Goal: Information Seeking & Learning: Learn about a topic

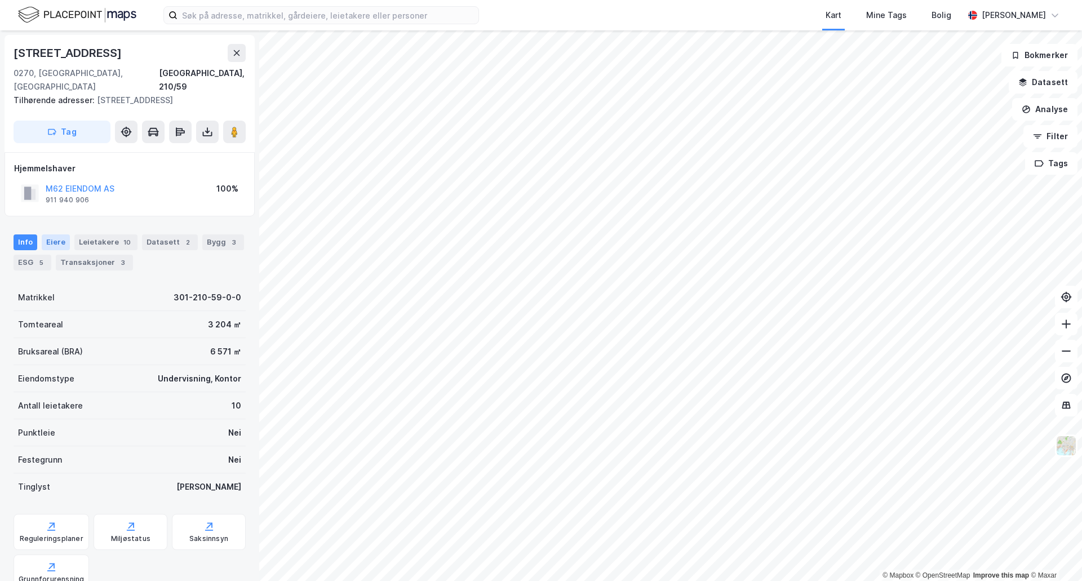
click at [55, 245] on div "Eiere" at bounding box center [56, 242] width 28 height 16
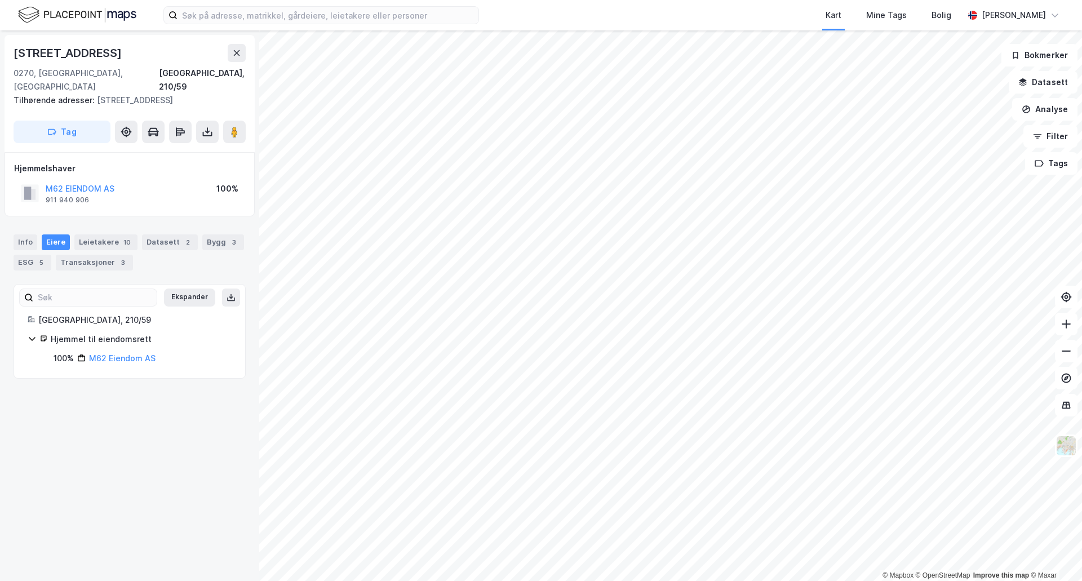
click at [132, 187] on div "M62 EIENDOM AS 911 940 906 100%" at bounding box center [129, 193] width 231 height 27
click at [231, 55] on button at bounding box center [237, 53] width 18 height 18
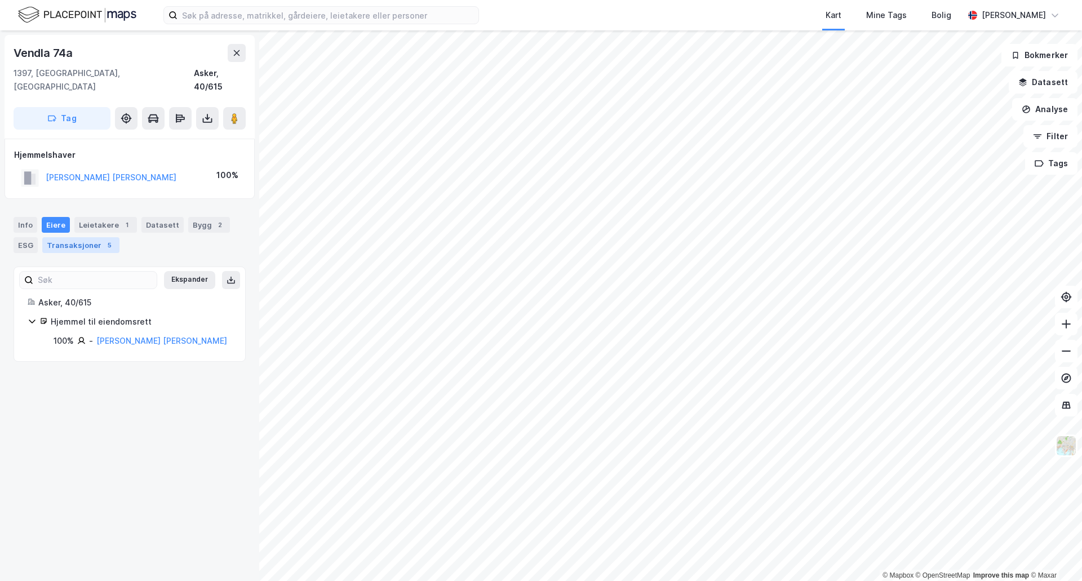
click at [89, 237] on div "Transaksjoner 5" at bounding box center [80, 245] width 77 height 16
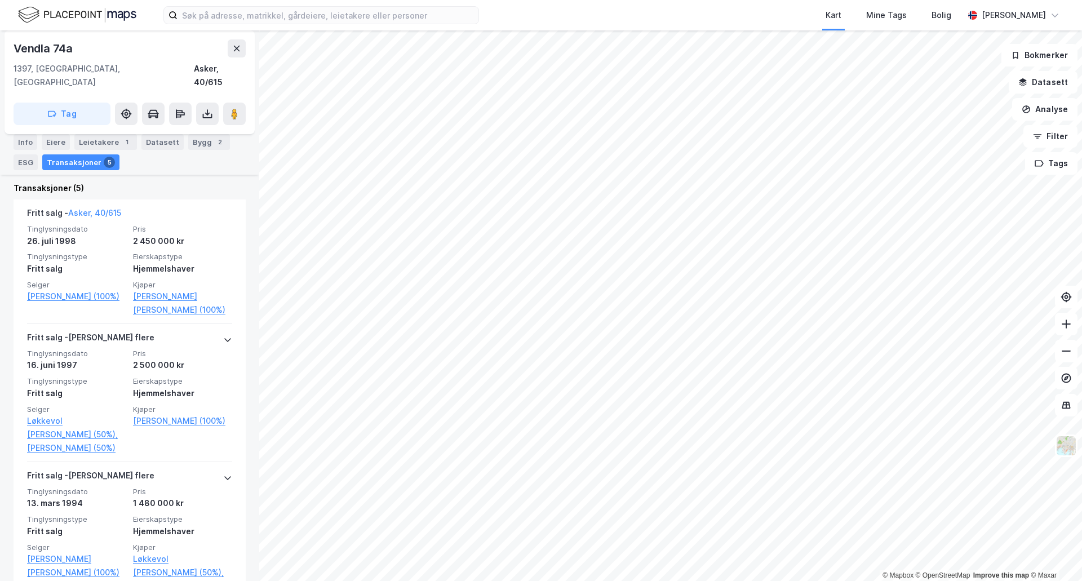
scroll to position [282, 0]
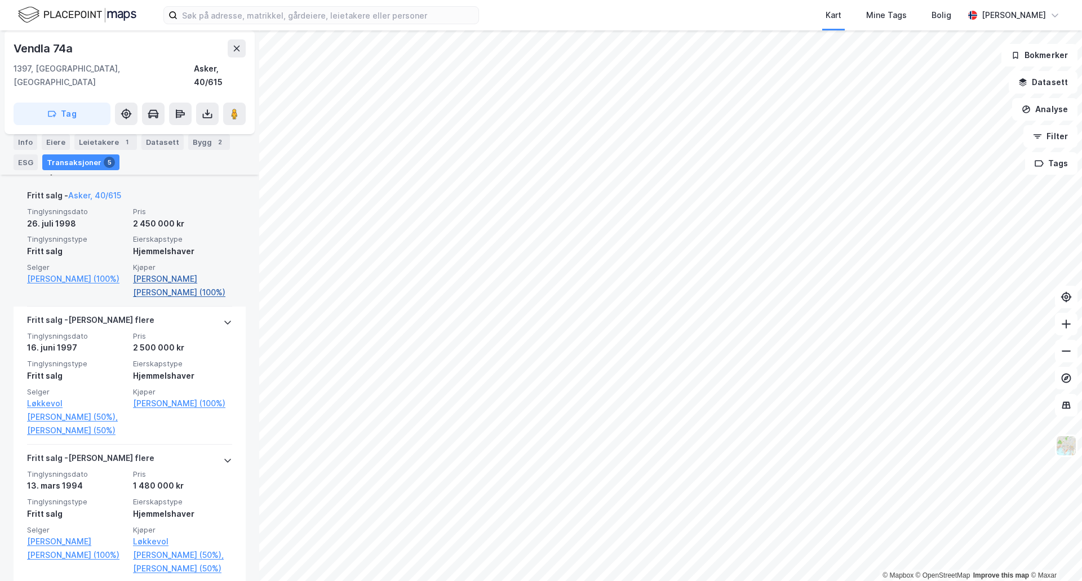
click at [153, 272] on link "[PERSON_NAME] [PERSON_NAME] (100%)" at bounding box center [182, 285] width 99 height 27
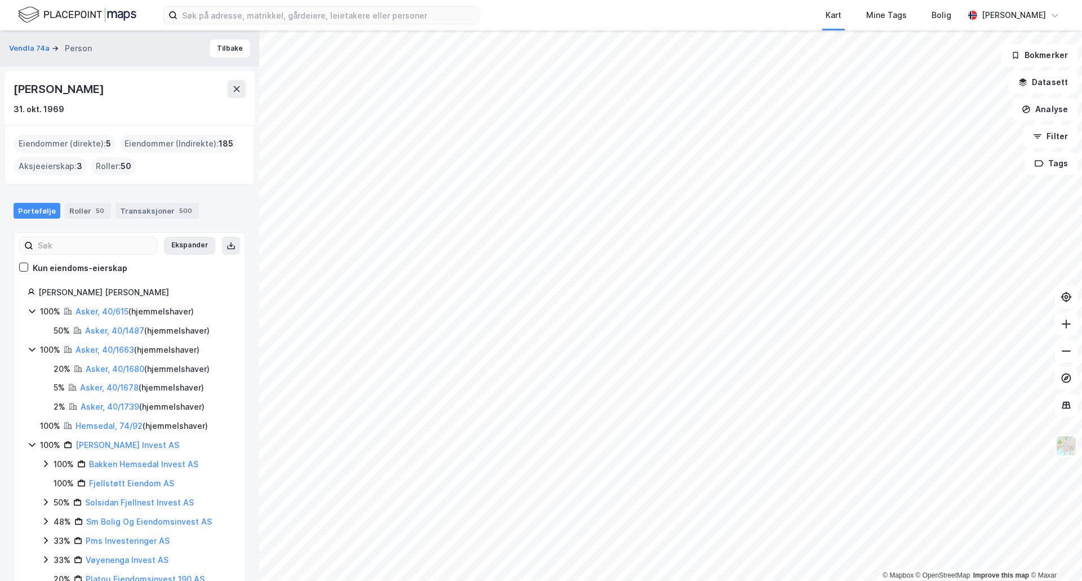
click at [107, 358] on div "100% Asker, 40/1663 ( hjemmelshaver ) 20% Asker, 40/1680 ( hjemmelshaver ) 5% A…" at bounding box center [130, 378] width 204 height 71
click at [108, 358] on div "100% Asker, 40/1663 ( hjemmelshaver ) 20% Asker, 40/1680 ( hjemmelshaver ) 5% A…" at bounding box center [130, 378] width 204 height 71
click at [112, 353] on link "Asker, 40/1663" at bounding box center [105, 350] width 59 height 10
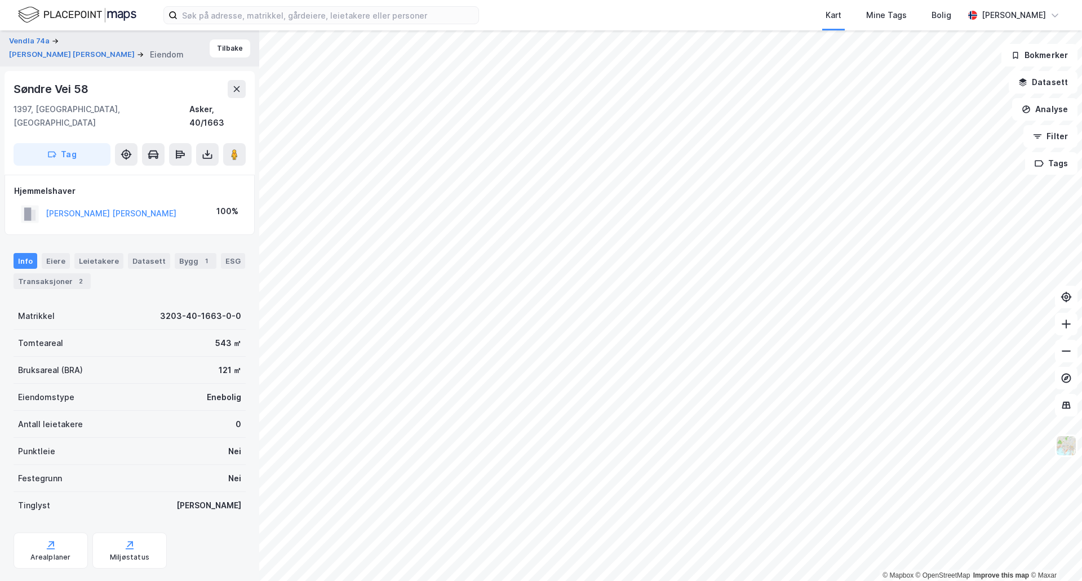
scroll to position [11, 0]
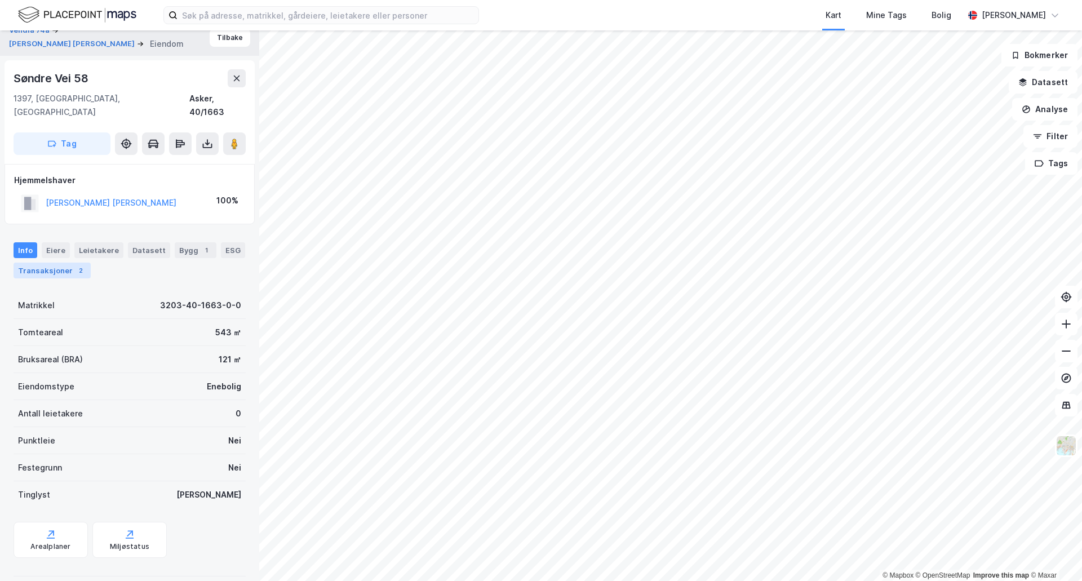
click at [63, 263] on div "Transaksjoner 2" at bounding box center [52, 271] width 77 height 16
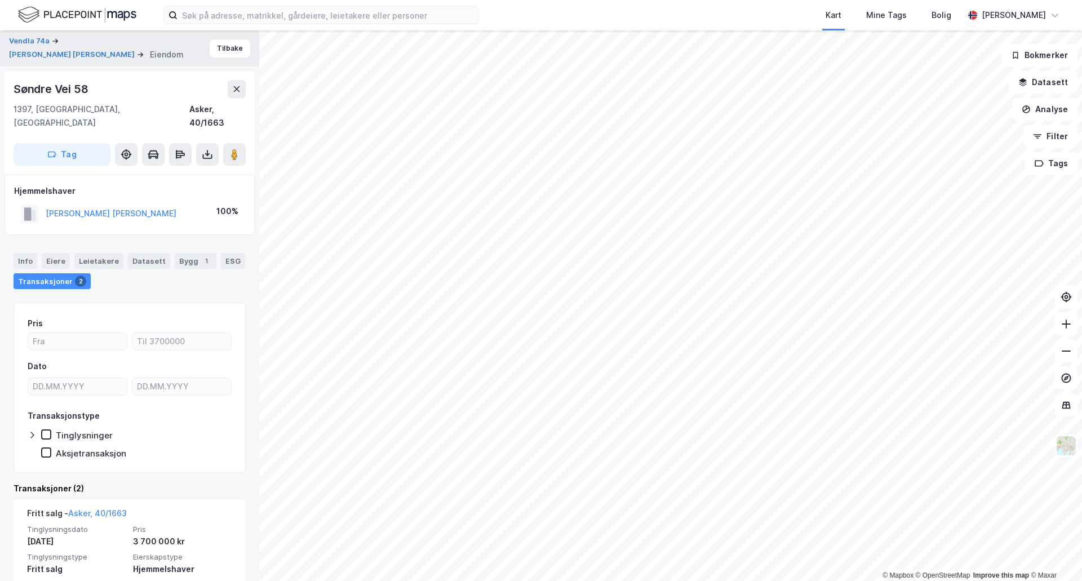
scroll to position [56, 0]
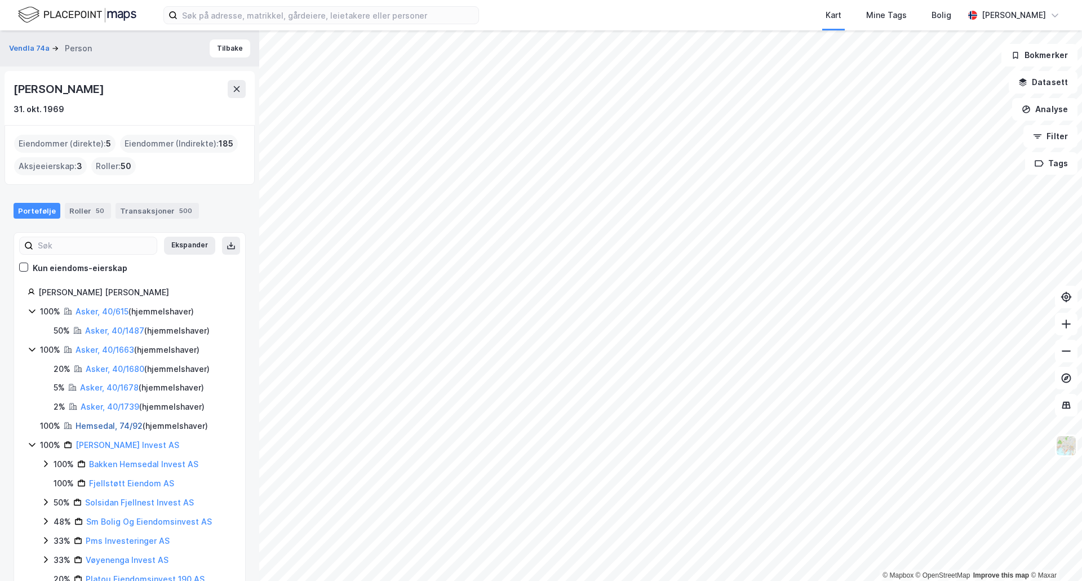
click at [92, 425] on link "Hemsedal, 74/92" at bounding box center [109, 426] width 67 height 10
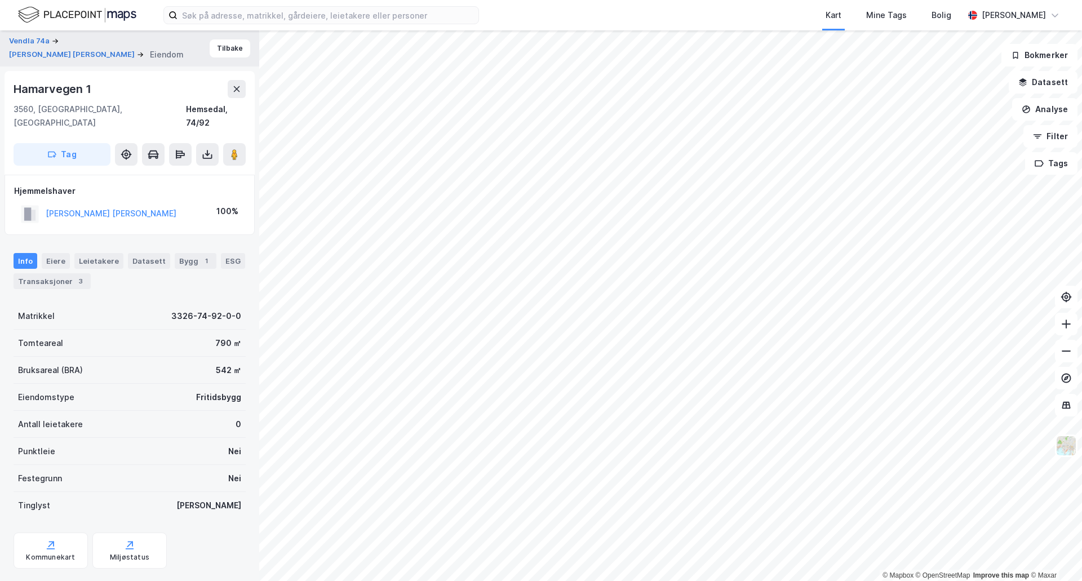
scroll to position [11, 0]
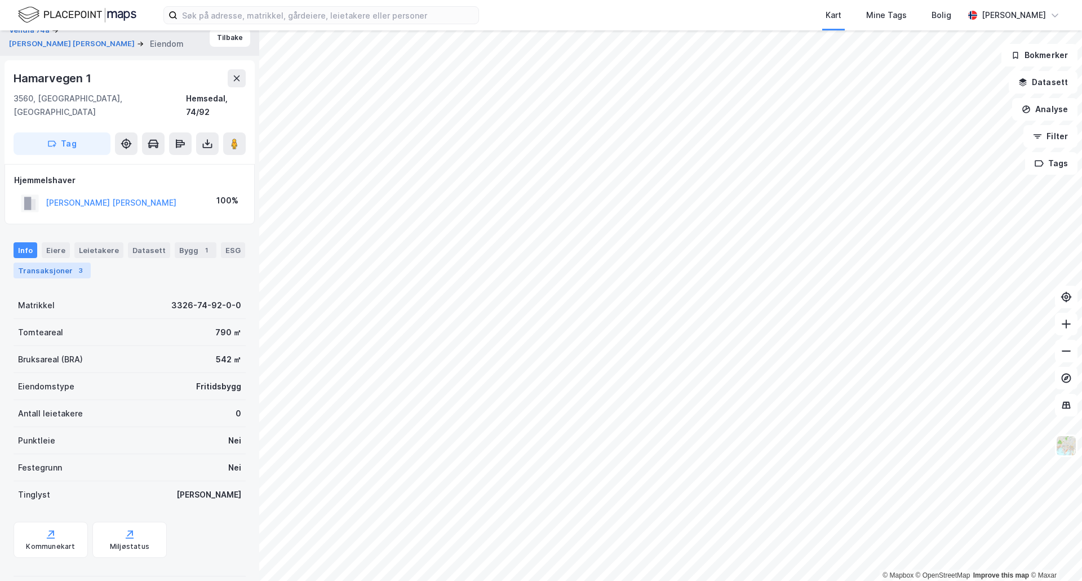
click at [43, 263] on div "Transaksjoner 3" at bounding box center [52, 271] width 77 height 16
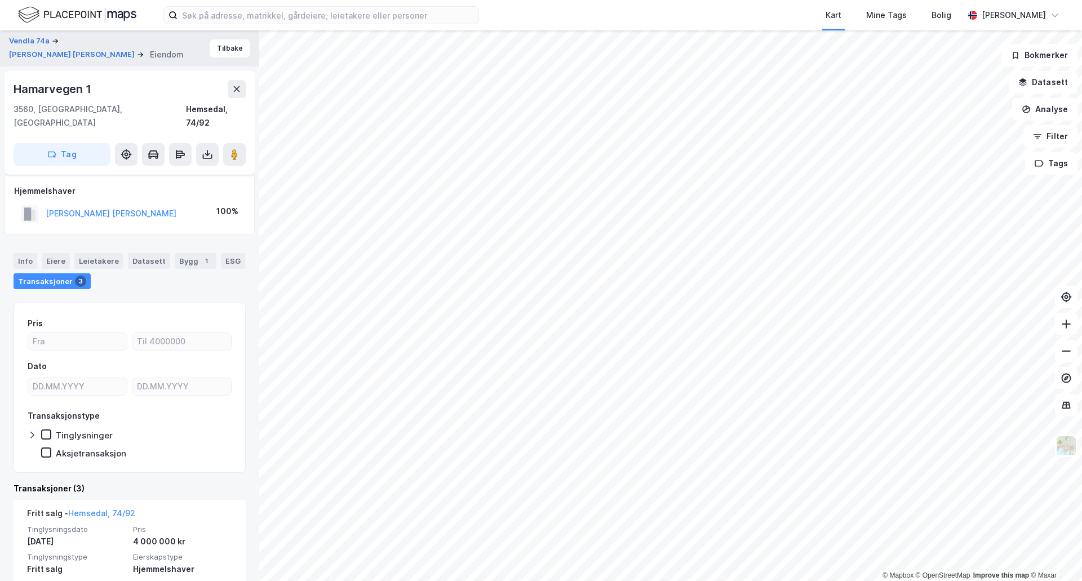
scroll to position [56, 0]
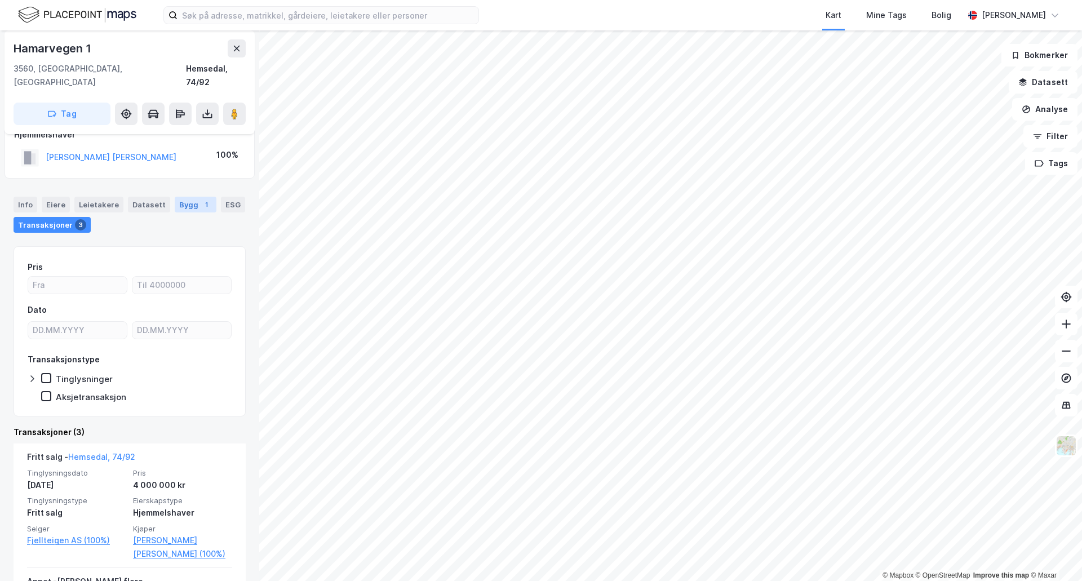
click at [189, 197] on div "Bygg 1" at bounding box center [196, 205] width 42 height 16
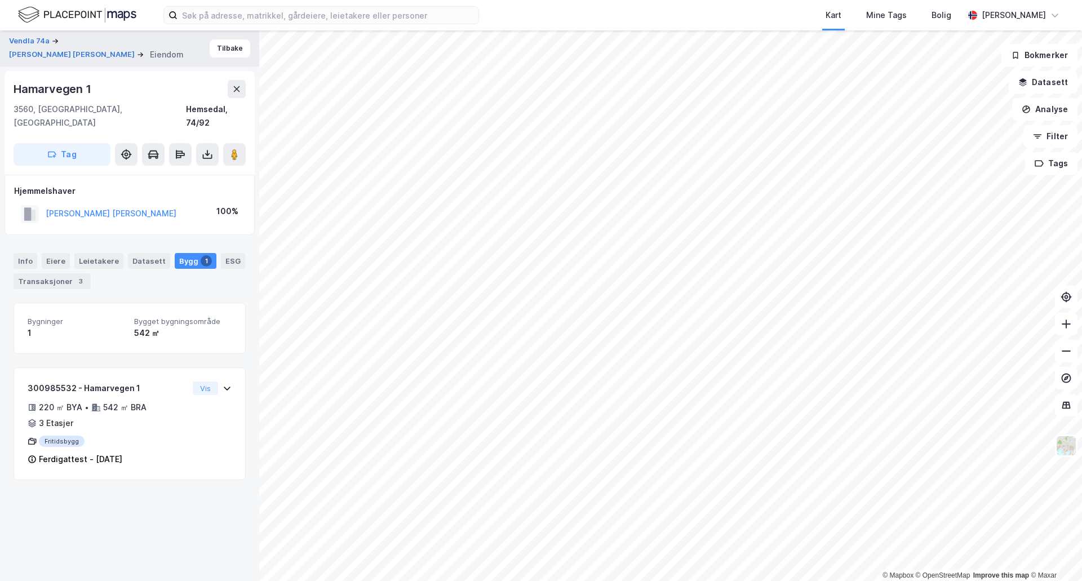
click at [71, 90] on div "Hamarvegen 1" at bounding box center [54, 89] width 80 height 18
click at [43, 273] on div "Transaksjoner 3" at bounding box center [52, 281] width 77 height 16
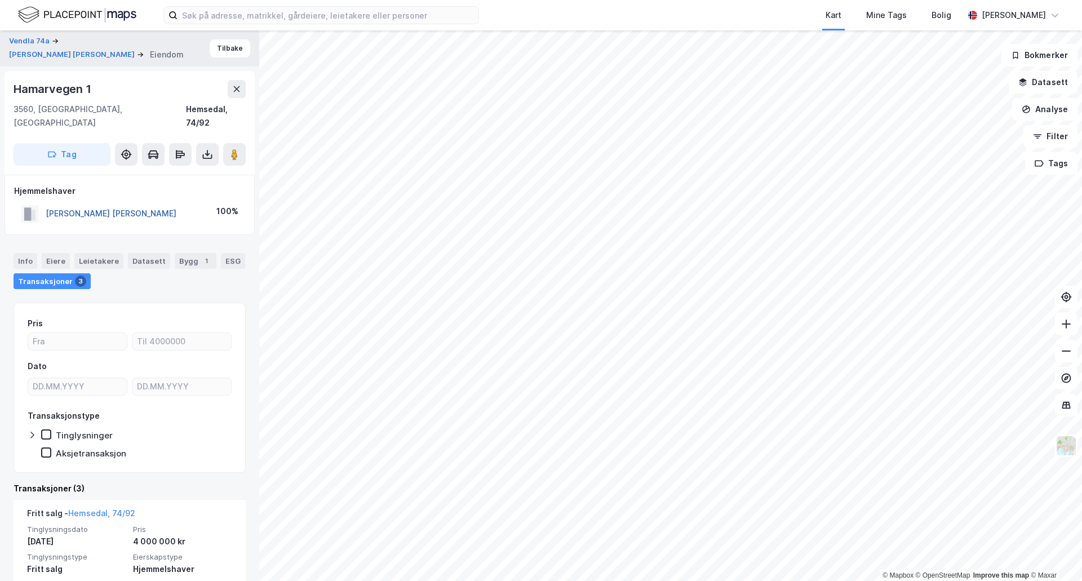
click at [0, 0] on button "[PERSON_NAME] [PERSON_NAME]" at bounding box center [0, 0] width 0 height 0
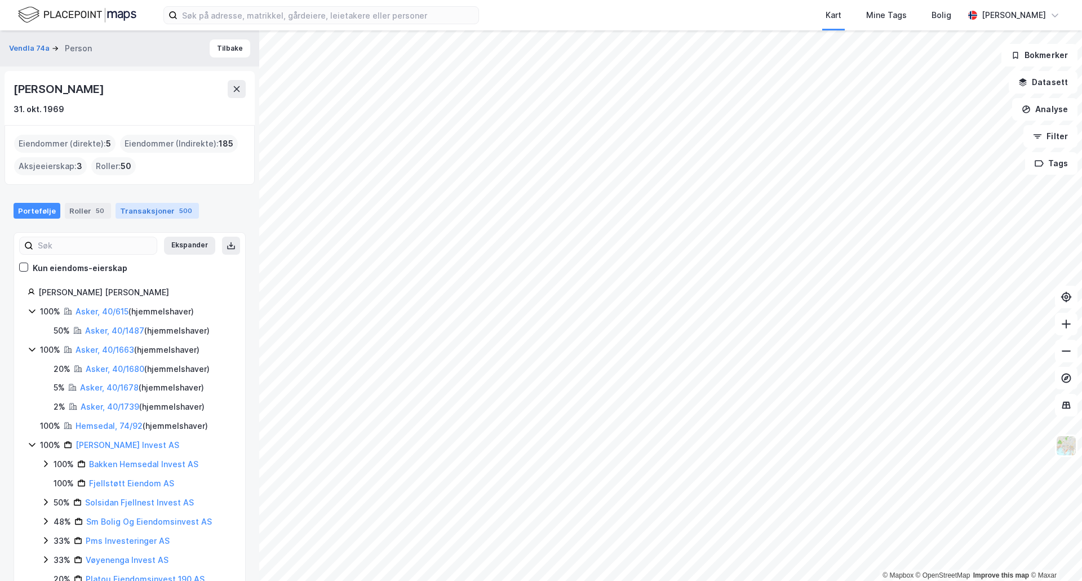
click at [140, 219] on div "Portefølje Roller 50 Transaksjoner 500" at bounding box center [129, 206] width 259 height 34
click at [142, 215] on div "Transaksjoner 500" at bounding box center [157, 211] width 83 height 16
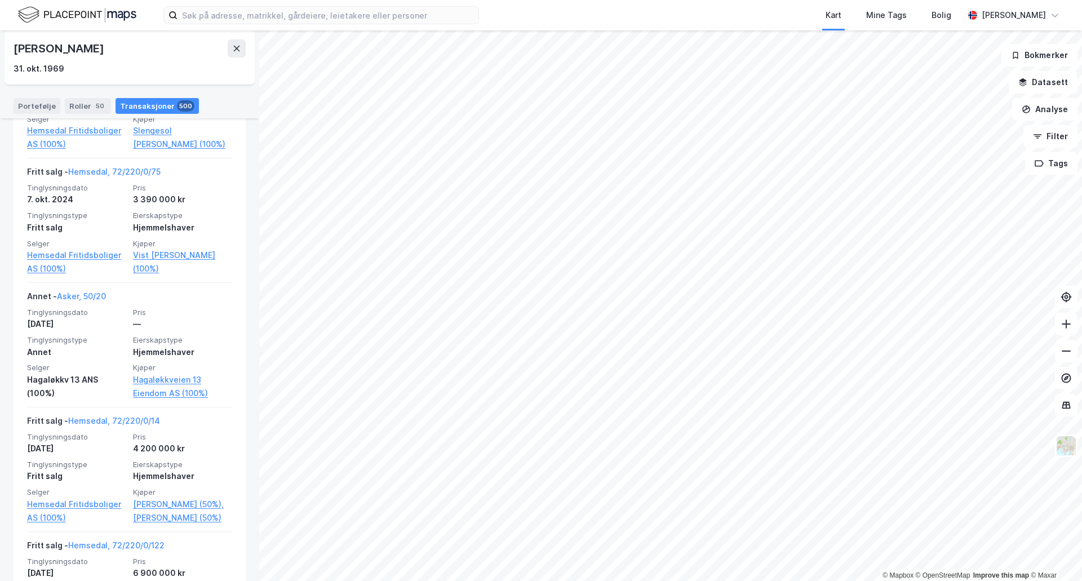
scroll to position [4214, 0]
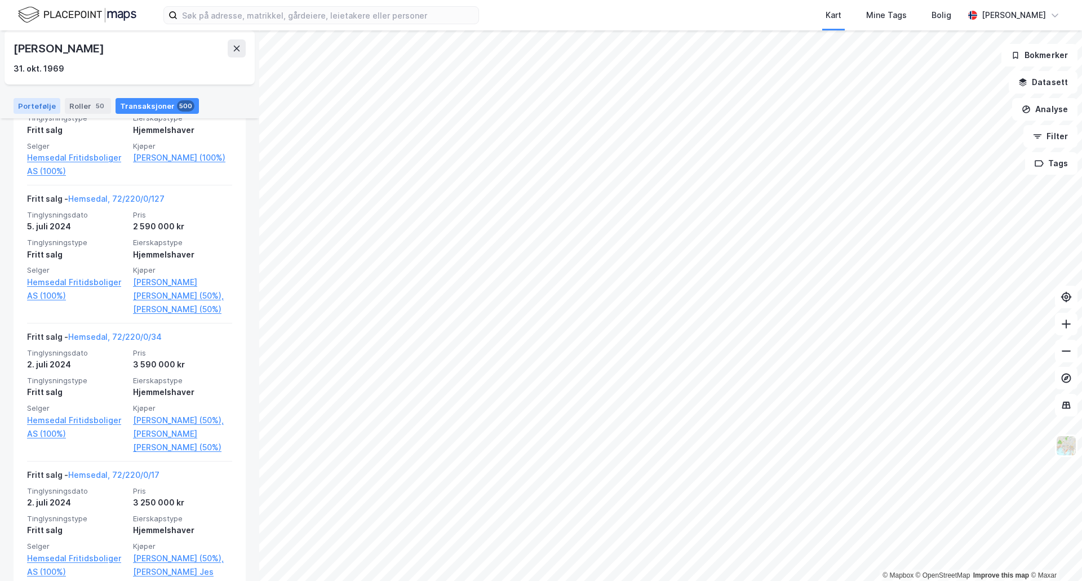
click at [45, 101] on div "Portefølje" at bounding box center [37, 106] width 47 height 16
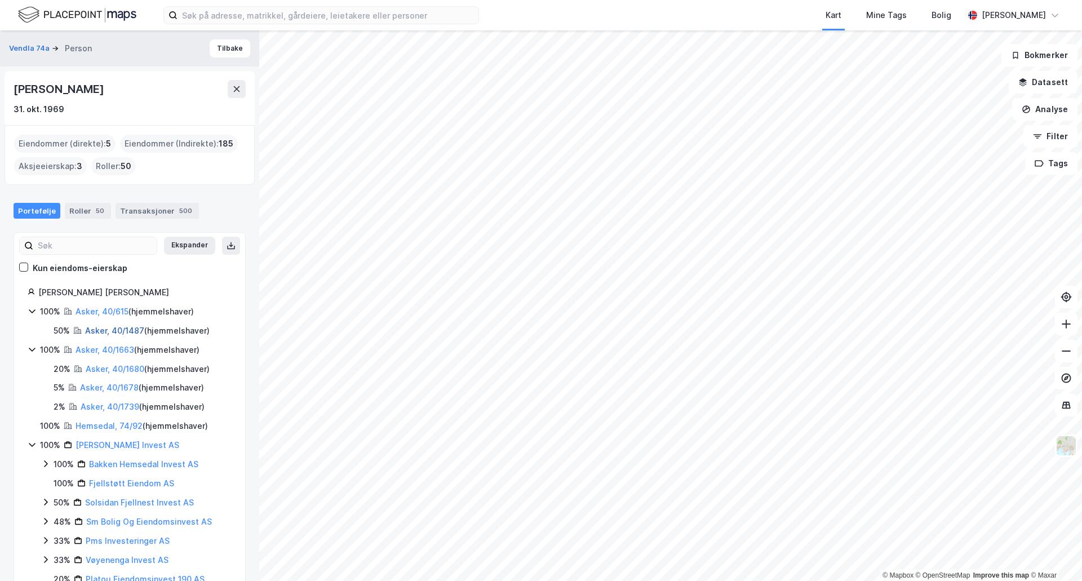
click at [113, 330] on link "Asker, 40/1487" at bounding box center [114, 331] width 59 height 10
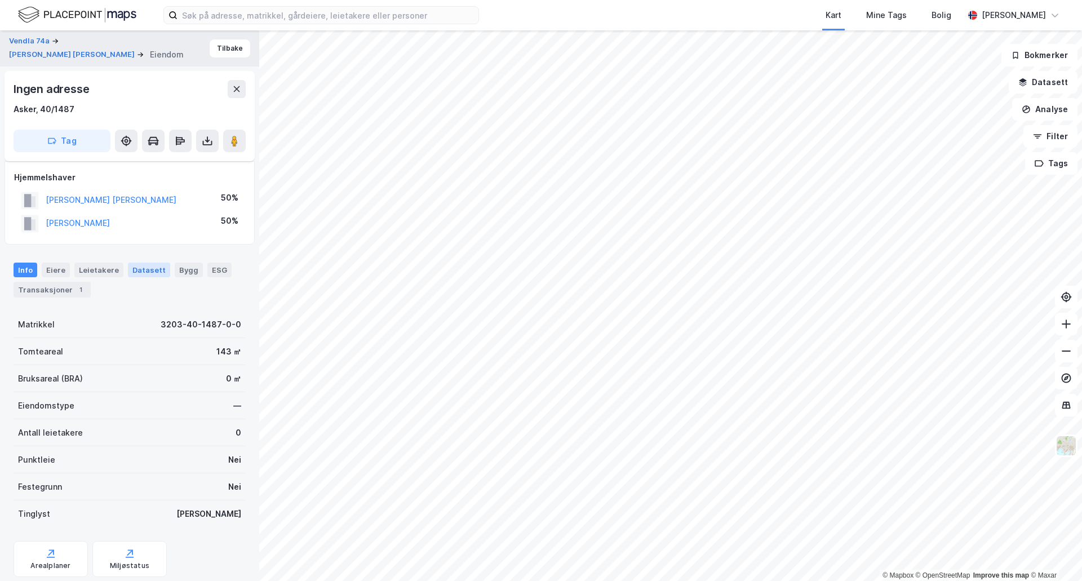
scroll to position [56, 0]
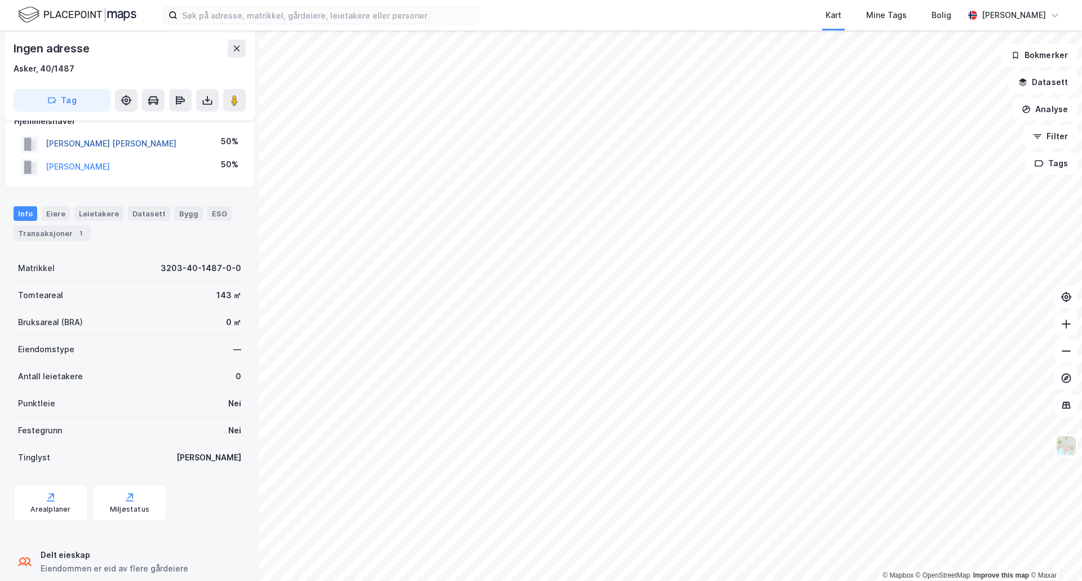
click at [0, 0] on button "[PERSON_NAME] [PERSON_NAME]" at bounding box center [0, 0] width 0 height 0
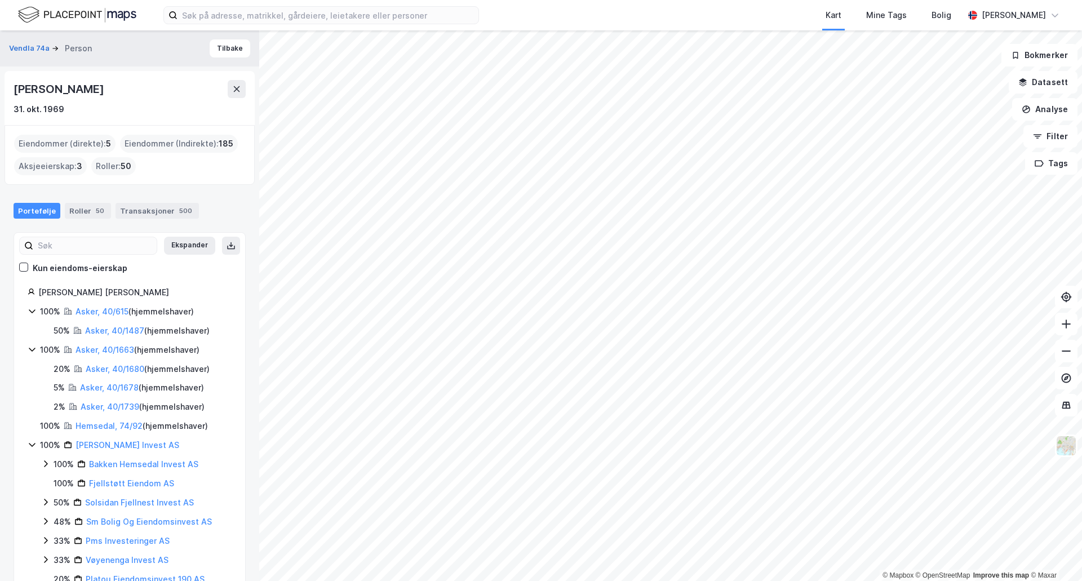
drag, startPoint x: 174, startPoint y: 212, endPoint x: 207, endPoint y: 187, distance: 41.5
click at [177, 211] on div "500" at bounding box center [185, 210] width 17 height 11
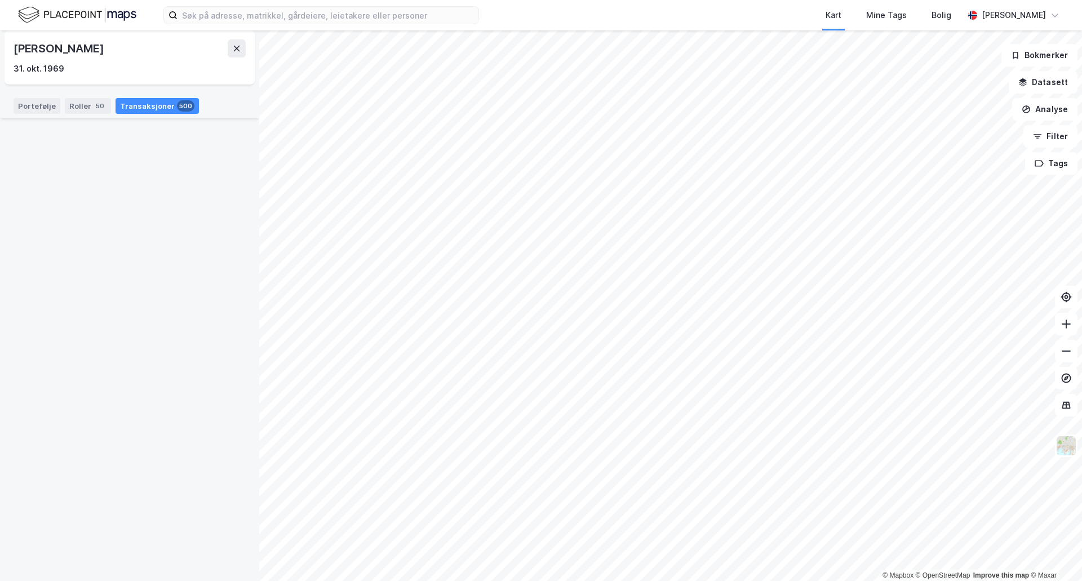
scroll to position [66975, 0]
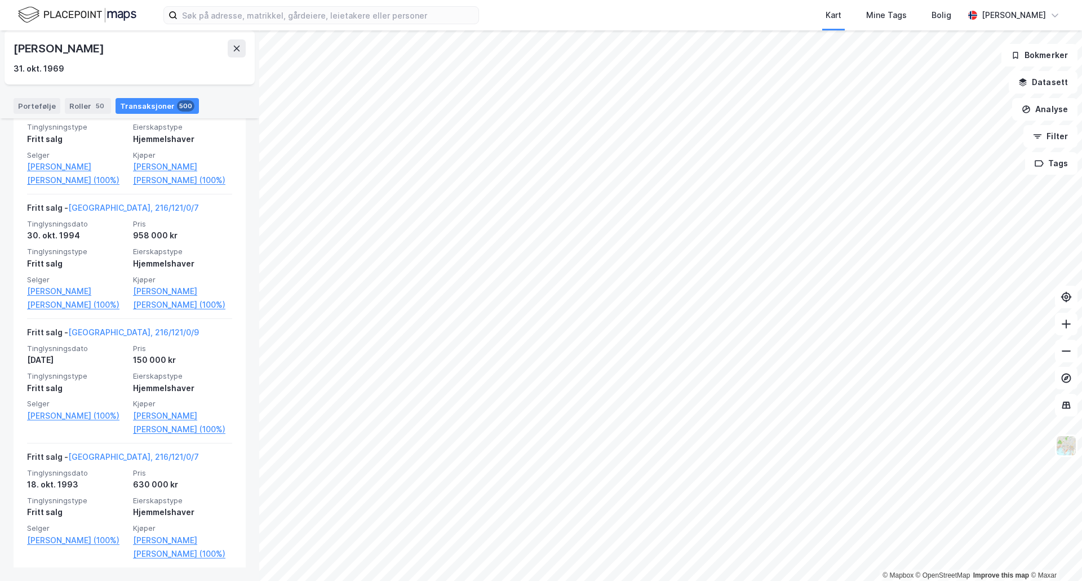
drag, startPoint x: 239, startPoint y: 248, endPoint x: 245, endPoint y: 569, distance: 321.3
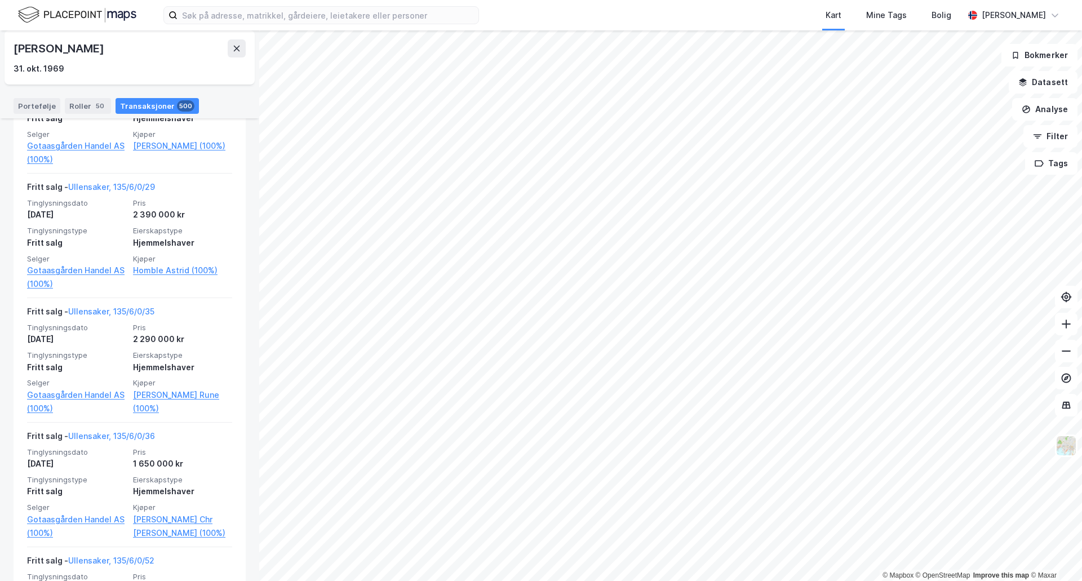
scroll to position [63551, 0]
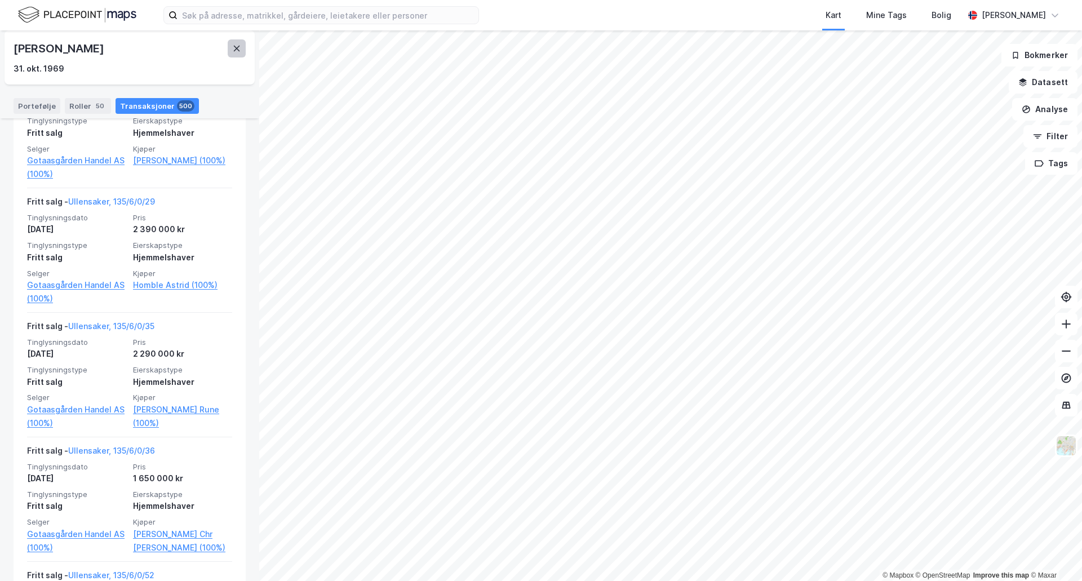
click at [243, 48] on button at bounding box center [237, 48] width 18 height 18
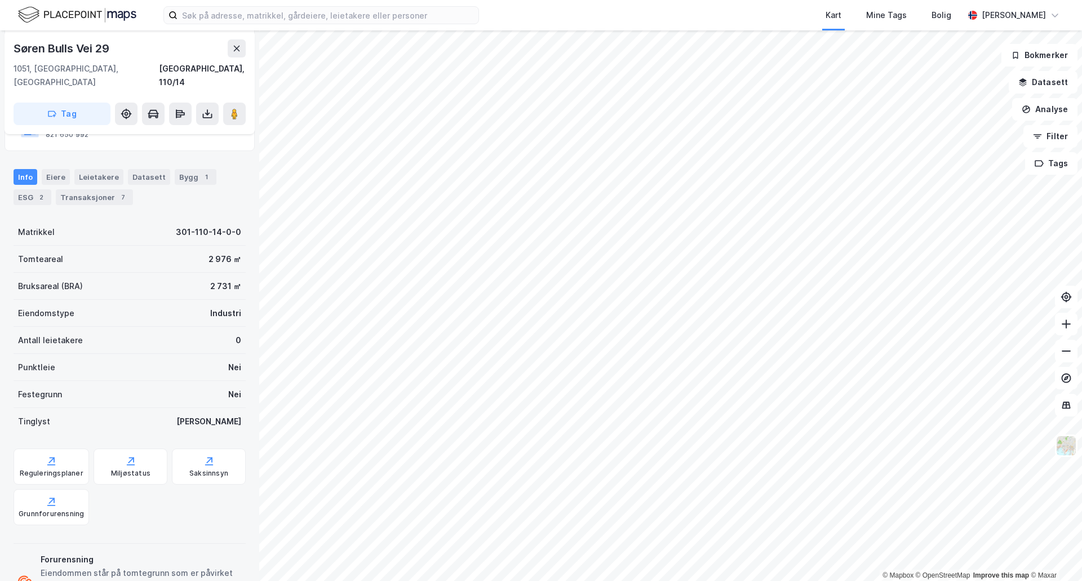
scroll to position [172, 0]
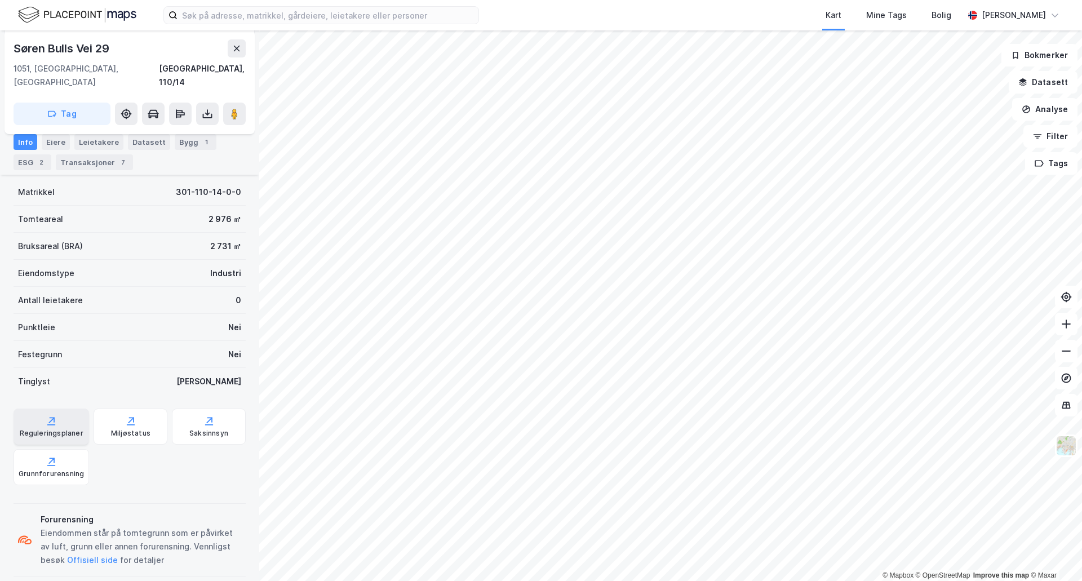
click at [52, 415] on icon at bounding box center [51, 420] width 11 height 11
click at [236, 42] on button at bounding box center [237, 48] width 18 height 18
